Goal: Information Seeking & Learning: Find specific fact

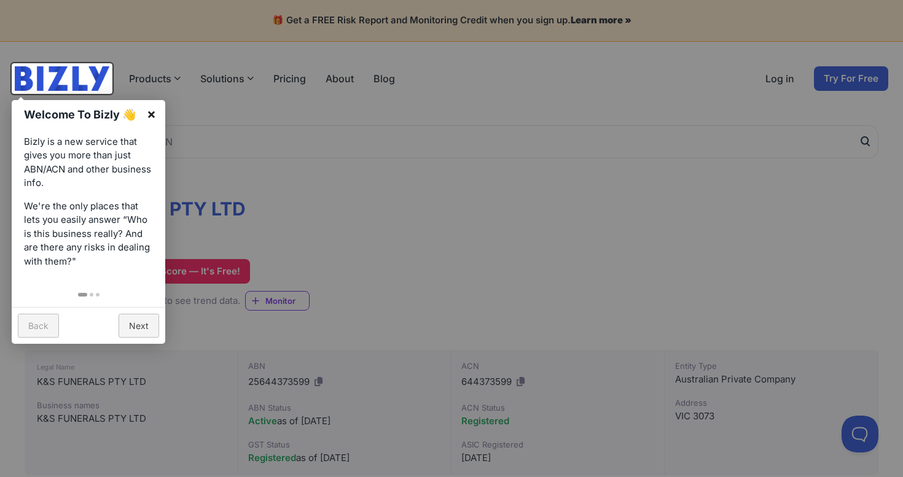
click at [147, 118] on link "×" at bounding box center [152, 114] width 28 height 28
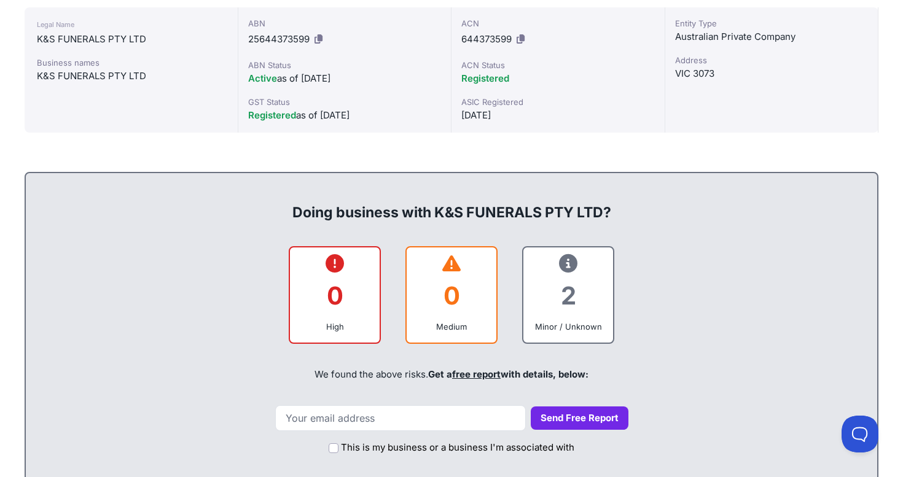
scroll to position [400, 0]
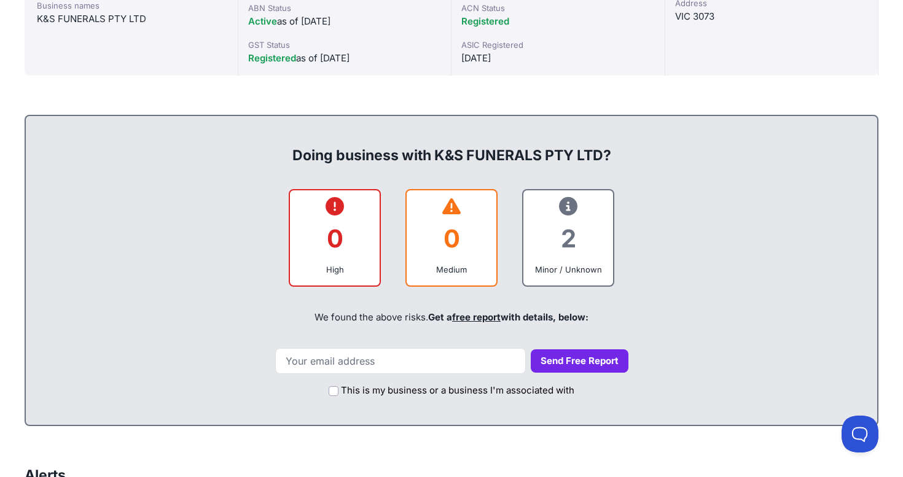
click at [567, 207] on icon at bounding box center [568, 206] width 18 height 1
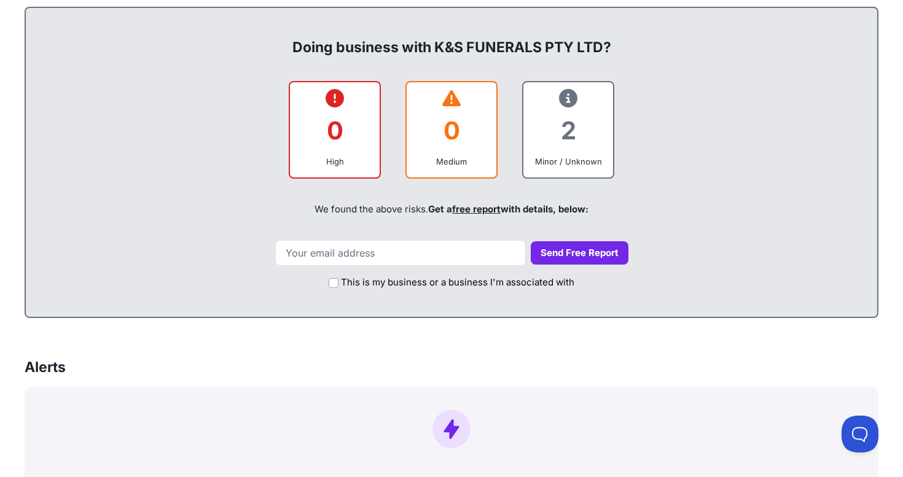
scroll to position [505, 0]
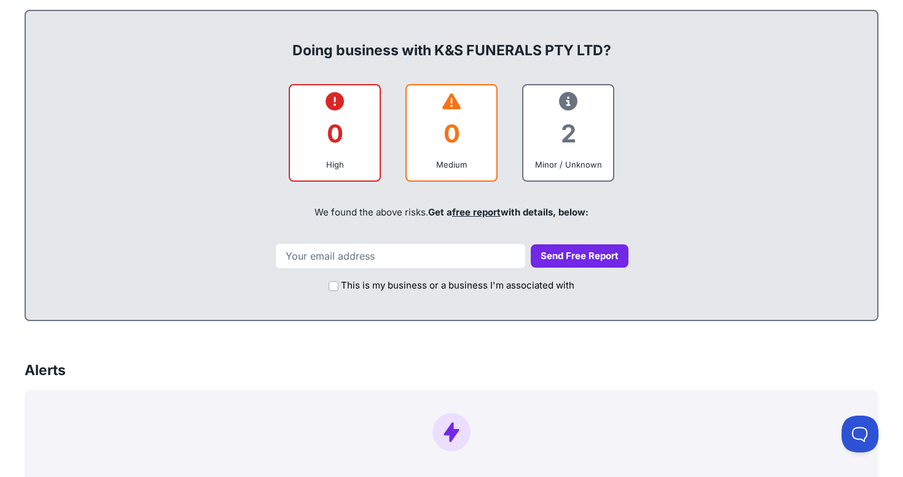
click at [431, 94] on div "0 Medium" at bounding box center [451, 133] width 92 height 98
click at [449, 102] on icon at bounding box center [451, 101] width 18 height 1
click at [561, 131] on div "2" at bounding box center [568, 134] width 70 height 50
click at [562, 102] on icon at bounding box center [568, 101] width 18 height 1
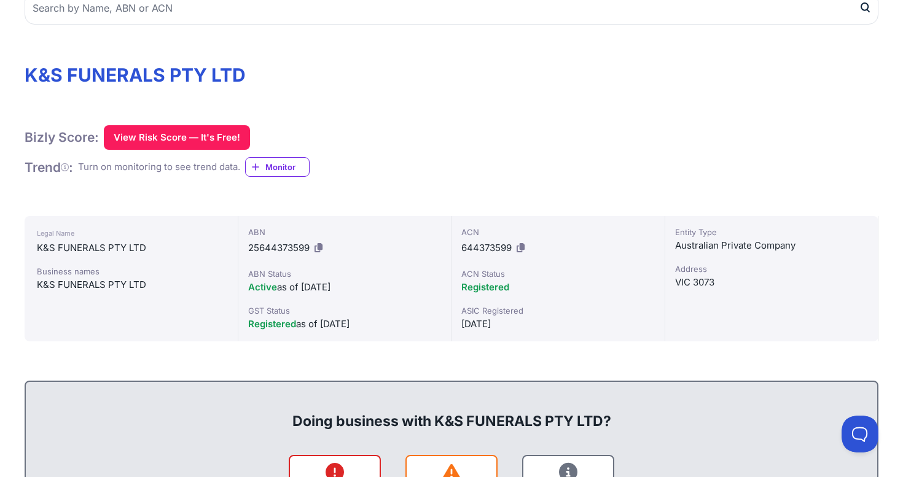
scroll to position [0, 0]
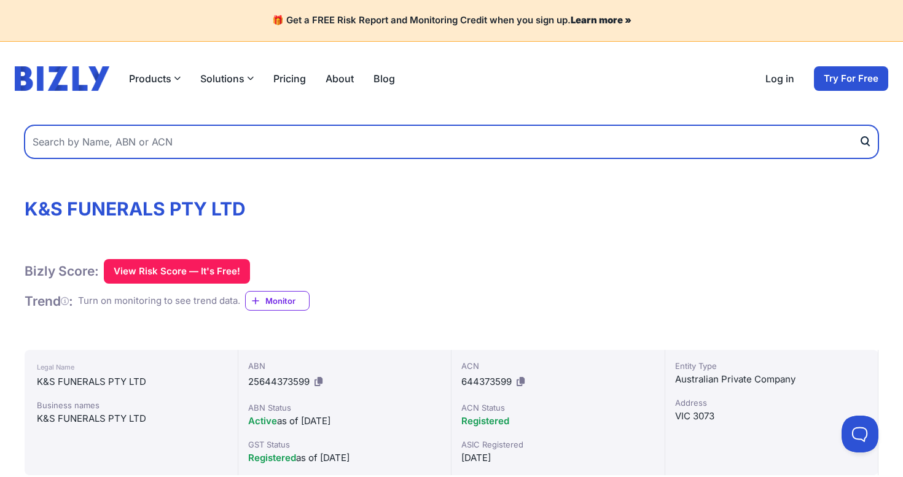
click at [70, 130] on input "text" at bounding box center [451, 141] width 853 height 33
type input "[PERSON_NAME]"
click at [858, 125] on button "submit" at bounding box center [868, 141] width 20 height 33
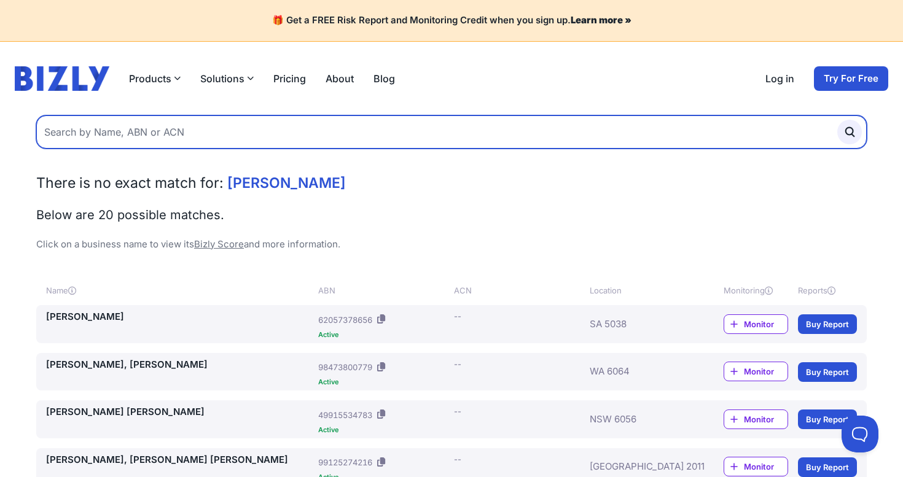
click at [184, 127] on input "text" at bounding box center [451, 131] width 830 height 33
type input "[PERSON_NAME] trust family"
click at [837, 120] on button "submit" at bounding box center [849, 132] width 25 height 25
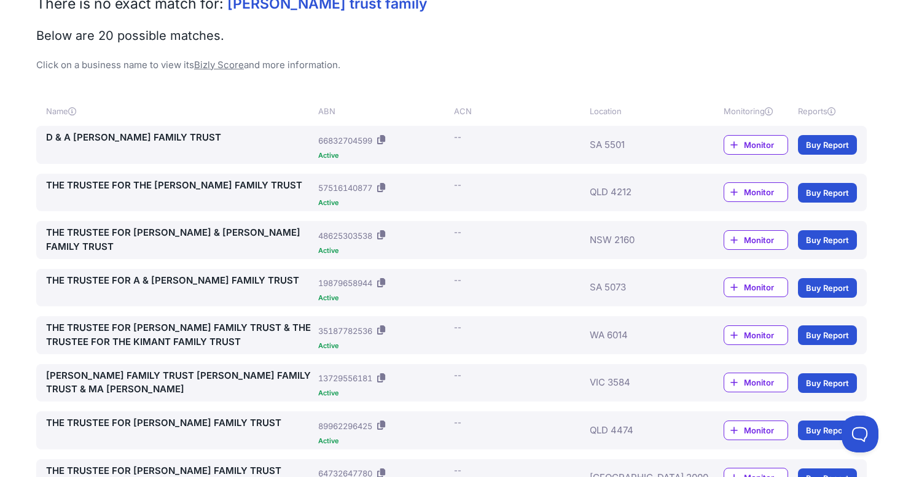
scroll to position [53, 0]
